Goal: Entertainment & Leisure: Consume media (video, audio)

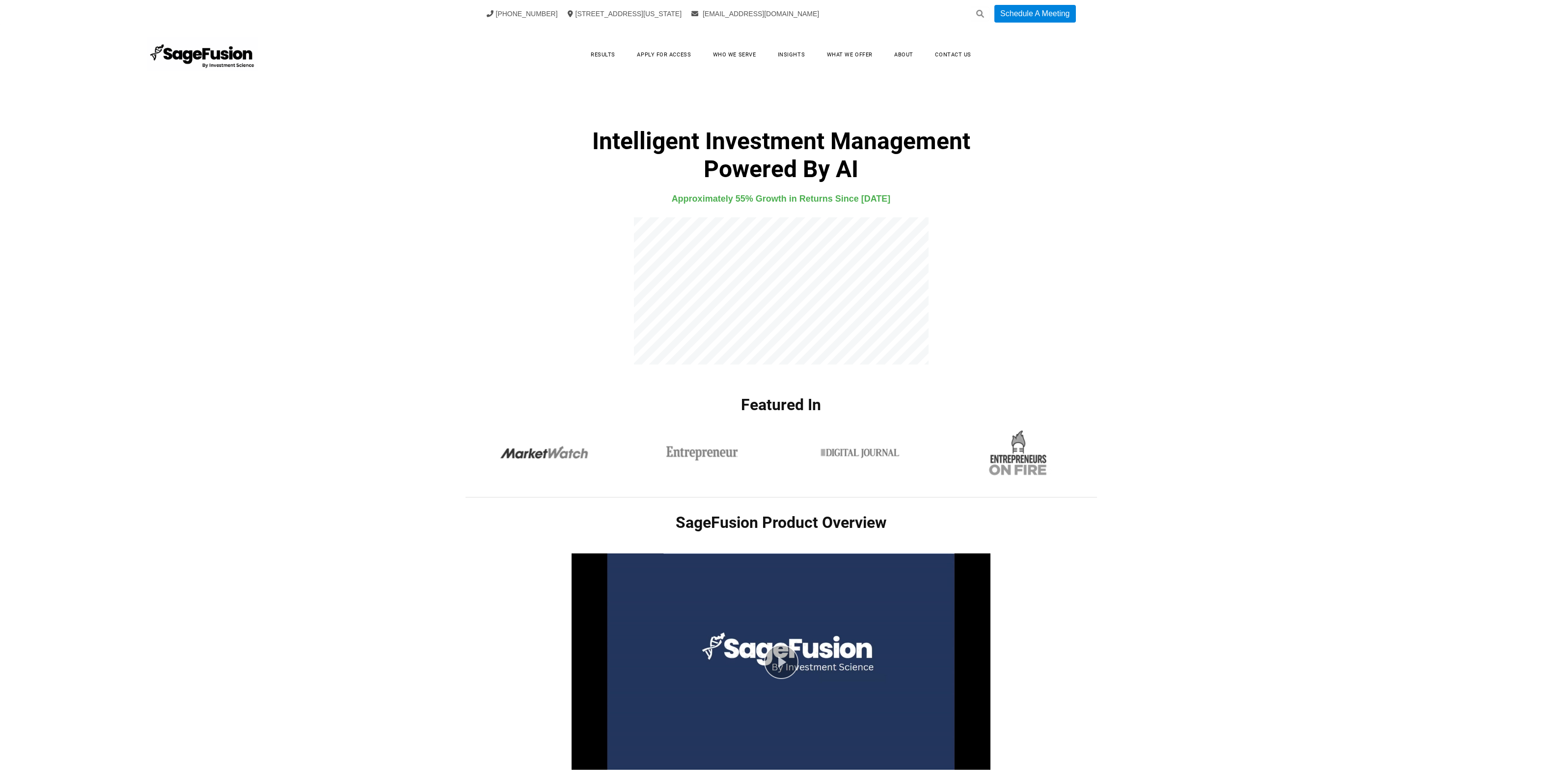
click at [795, 55] on link "Insights" at bounding box center [791, 55] width 46 height 15
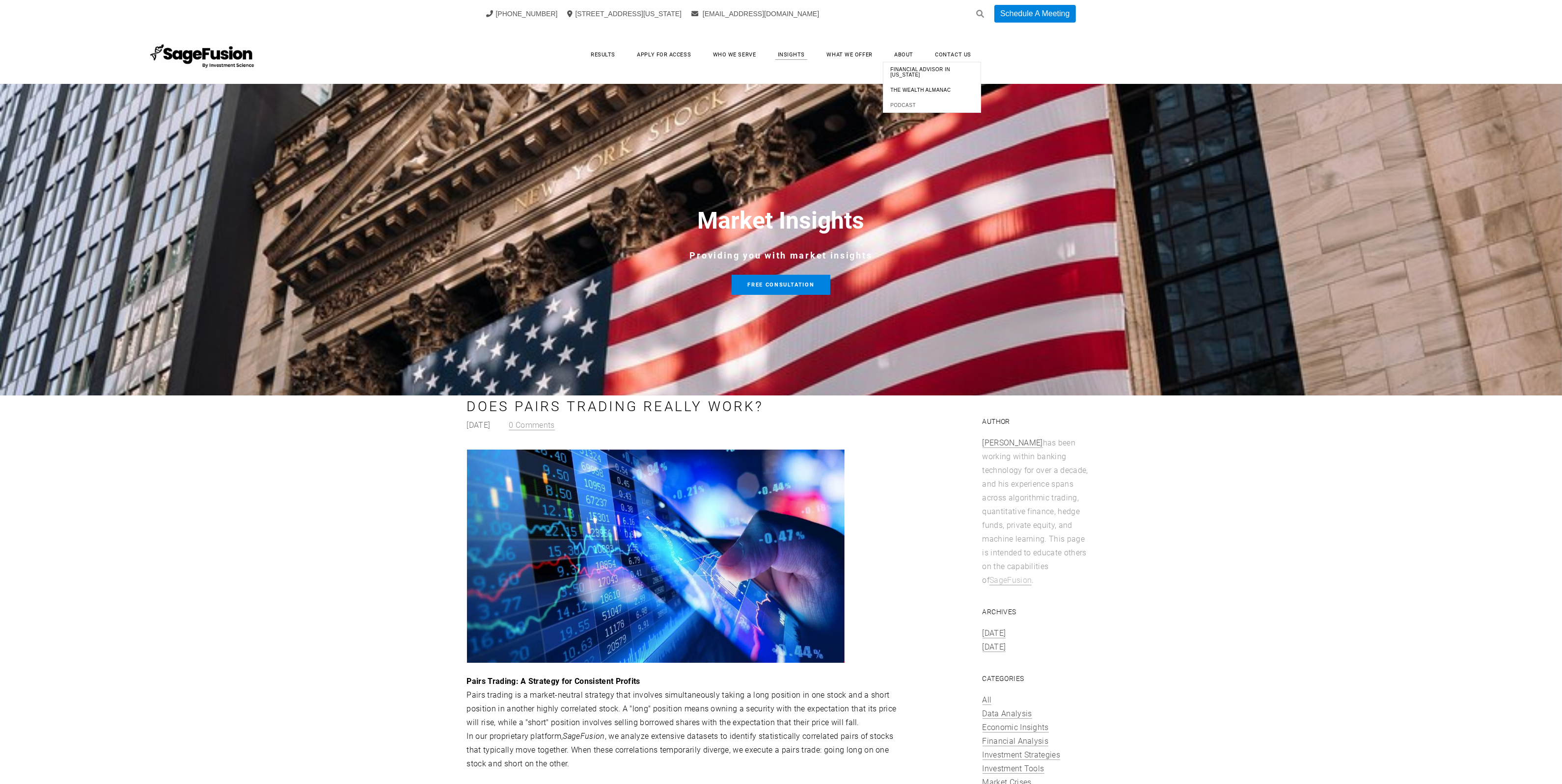
click at [908, 107] on span "Podcast" at bounding box center [932, 104] width 93 height 10
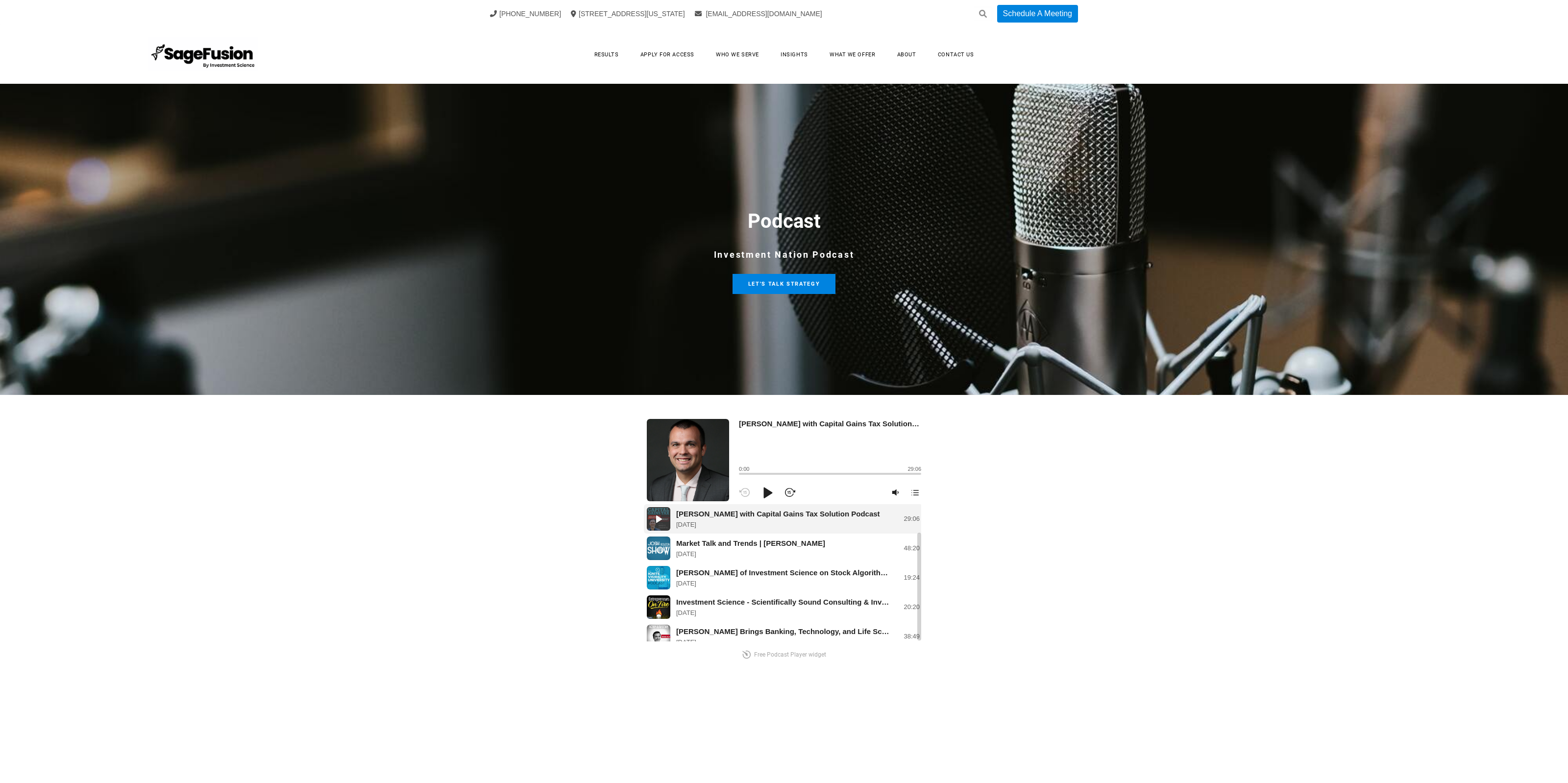
scroll to position [38, 0]
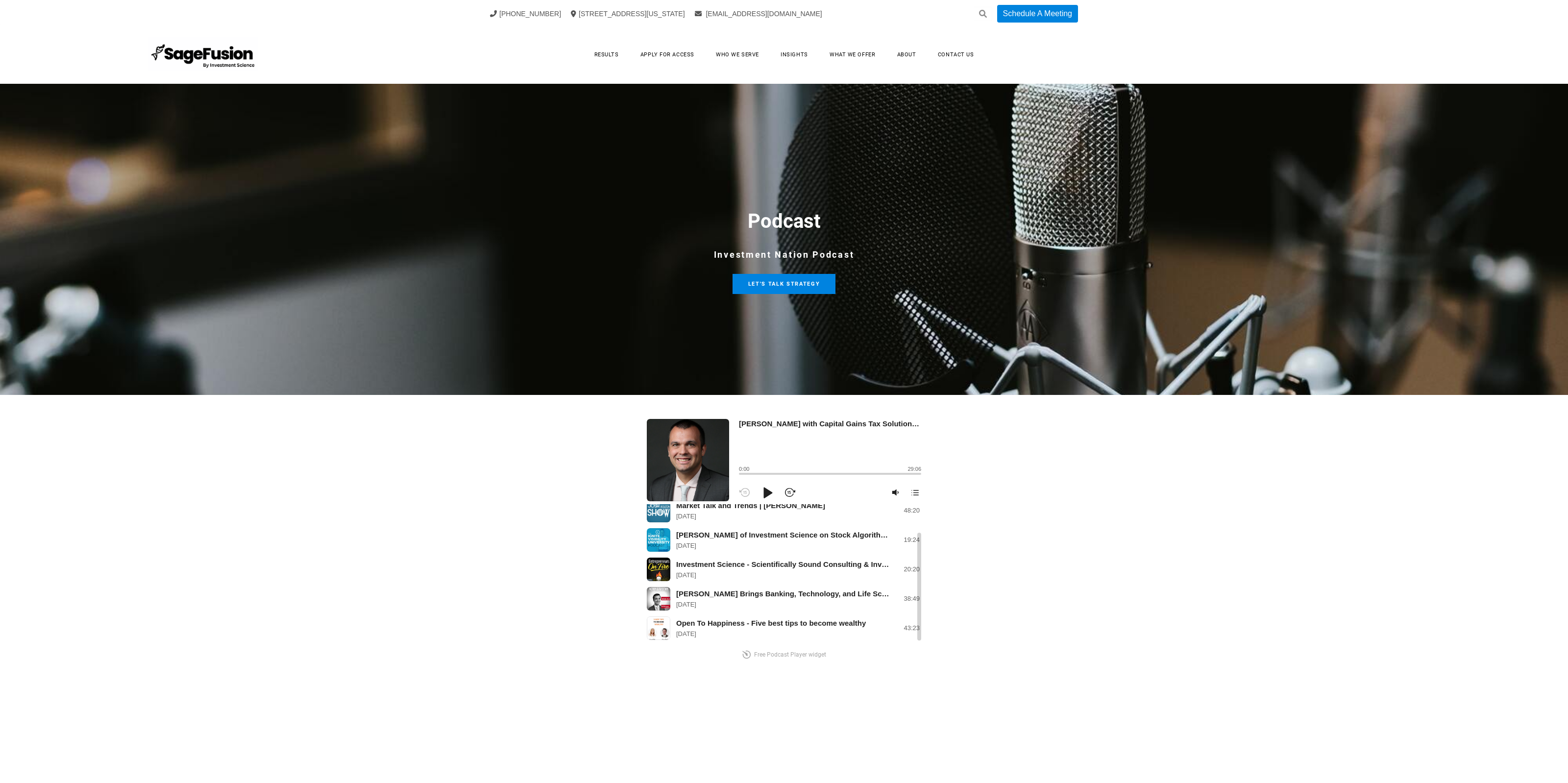
drag, startPoint x: 919, startPoint y: 560, endPoint x: 923, endPoint y: 603, distance: 43.2
click at [923, 603] on div "Michael Kelly with Capital Gains Tax Solution Podcast 04/26/2022 29:06 Market T…" at bounding box center [784, 574] width 294 height 134
drag, startPoint x: 678, startPoint y: 591, endPoint x: 875, endPoint y: 593, distance: 197.0
click at [875, 593] on div "Michael Kelly Brings Banking, Technology, and Life Sciences Together" at bounding box center [783, 594] width 213 height 10
copy div "Michael Kelly Brings Banking, Technology, and Life Scien"
